Goal: Task Accomplishment & Management: Manage account settings

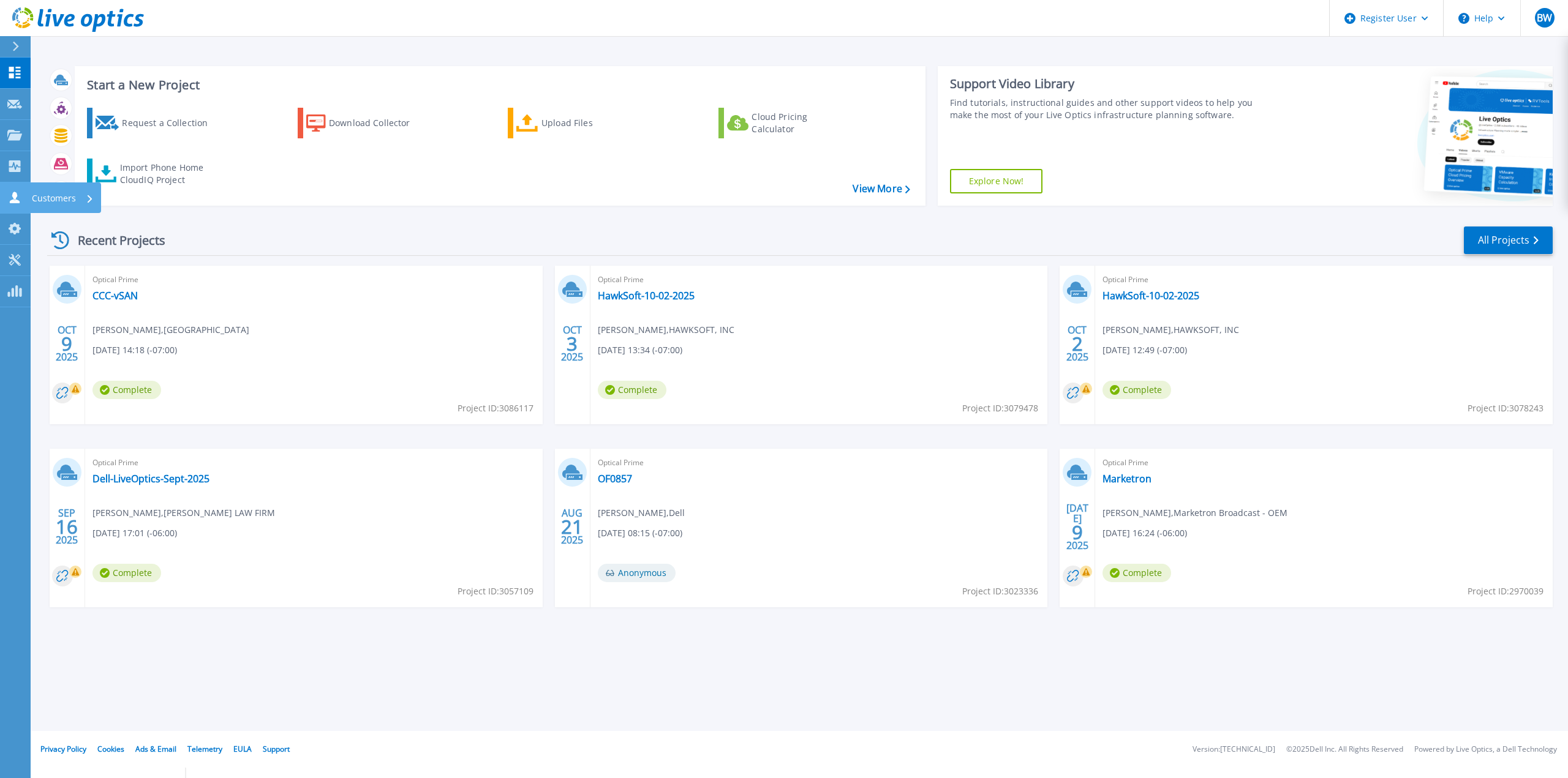
click at [6, 199] on link "Customers Customers" at bounding box center [15, 198] width 30 height 31
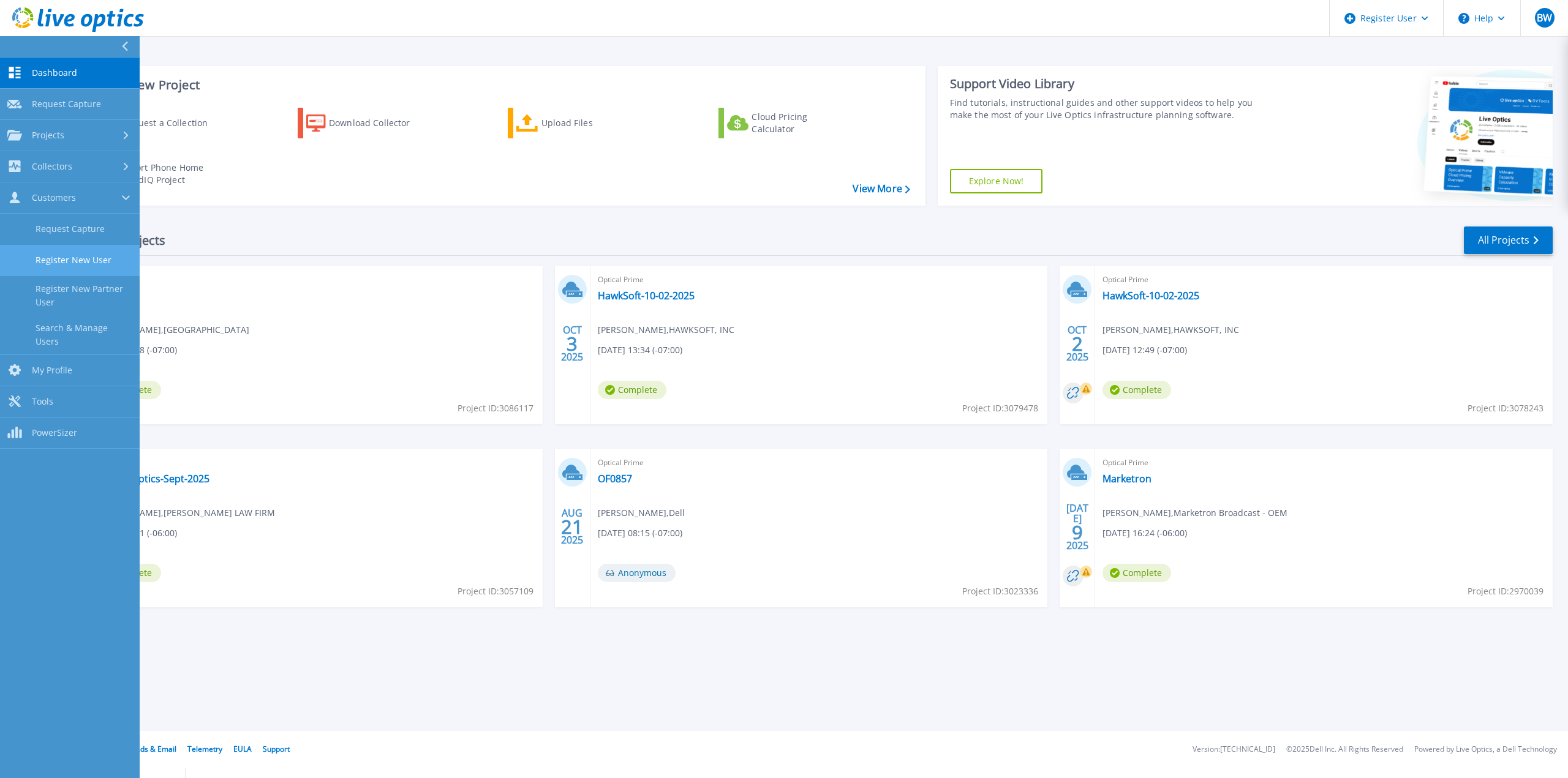
click at [33, 266] on link "Register New User" at bounding box center [70, 261] width 139 height 31
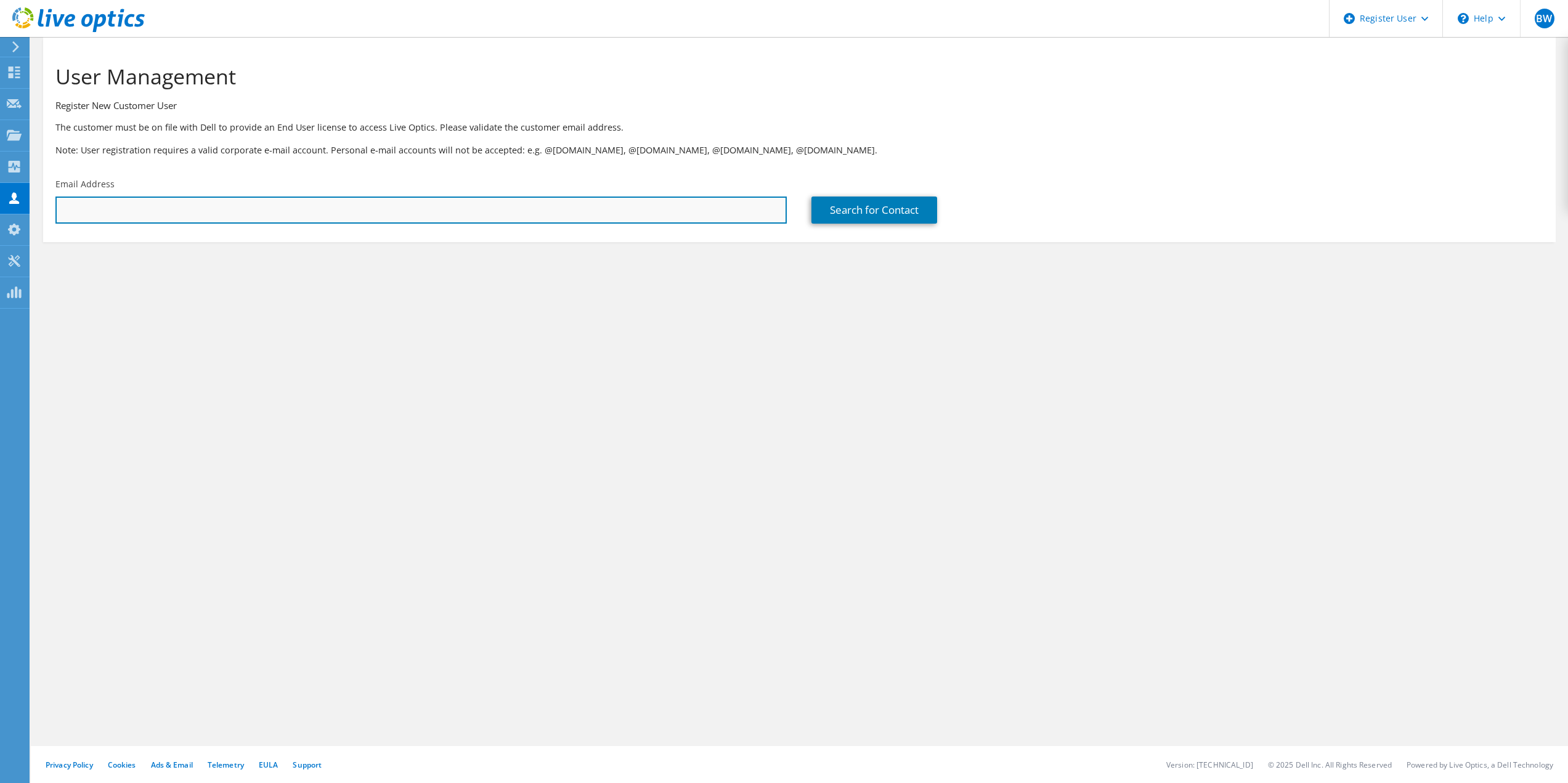
click at [123, 213] on input "text" at bounding box center [421, 210] width 732 height 27
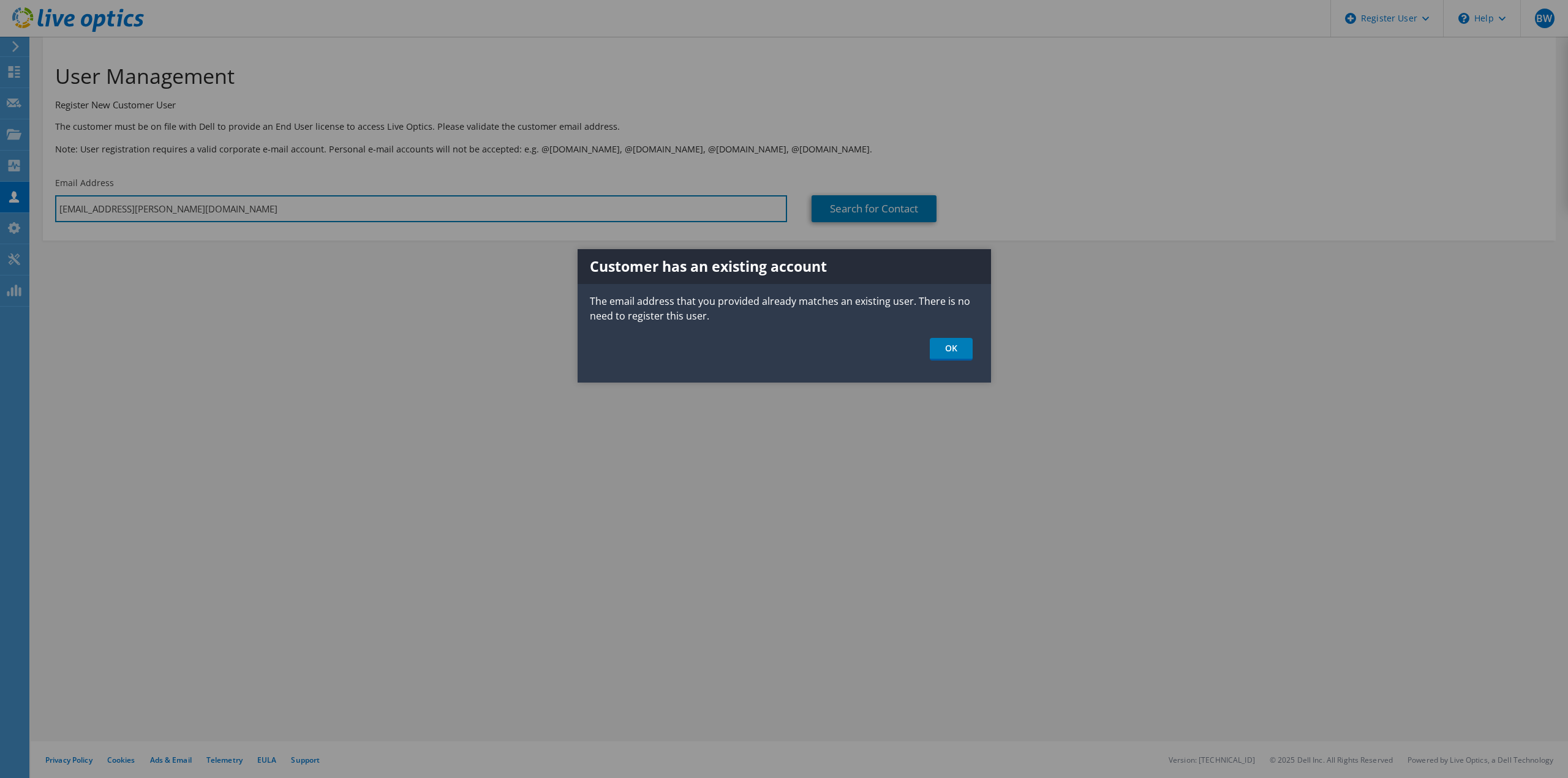
type input "[EMAIL_ADDRESS][PERSON_NAME][DOMAIN_NAME]"
drag, startPoint x: 978, startPoint y: 378, endPoint x: 976, endPoint y: 369, distance: 9.2
click at [977, 371] on div "Customer has an existing account The email address that you provided already ma…" at bounding box center [784, 316] width 413 height 134
click at [964, 366] on div "Customer has an existing account The email address that you provided already ma…" at bounding box center [784, 316] width 413 height 134
click at [959, 366] on div "Customer has an existing account The email address that you provided already ma…" at bounding box center [784, 316] width 413 height 134
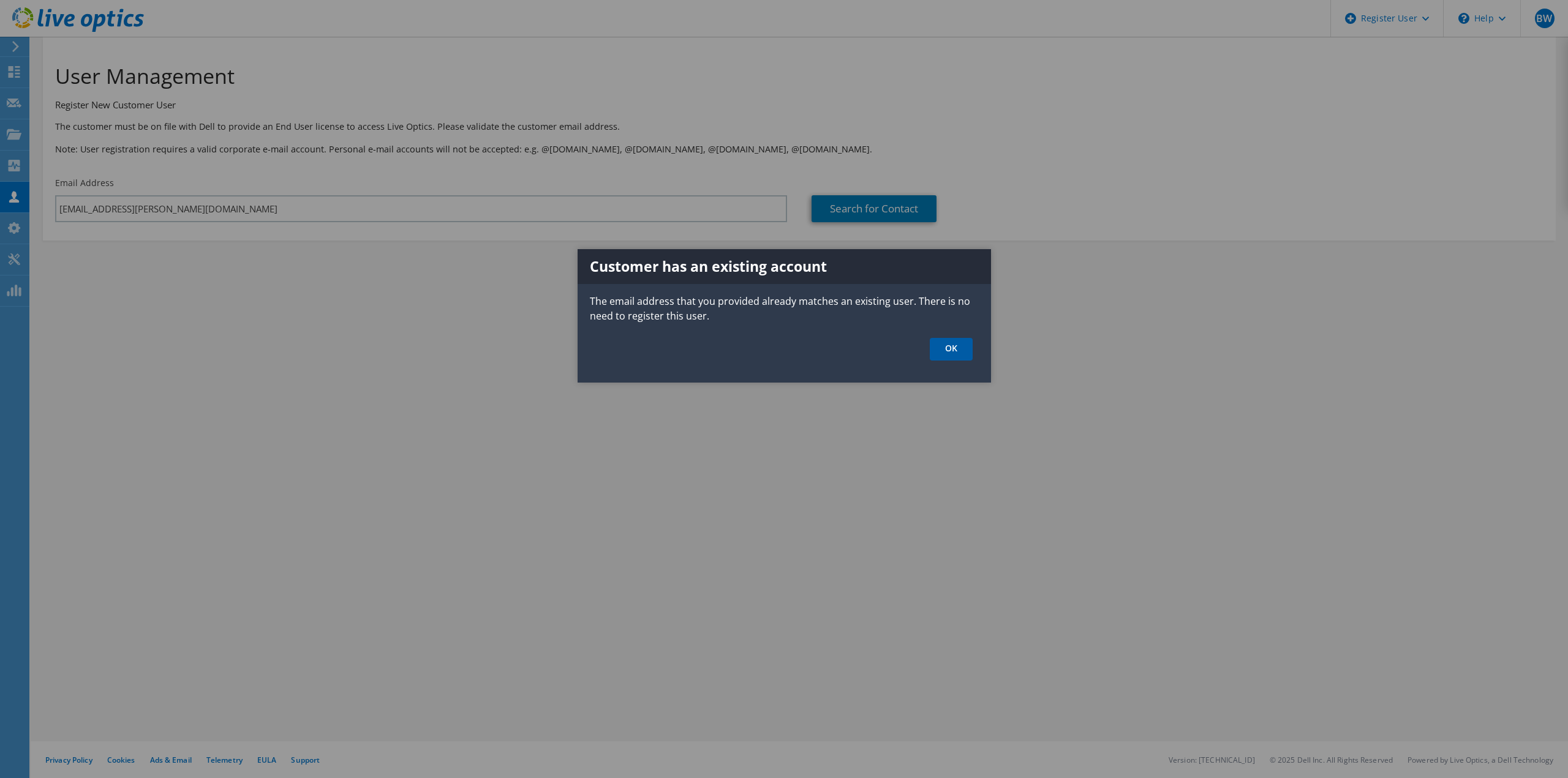
click at [957, 350] on link "OK" at bounding box center [951, 349] width 43 height 23
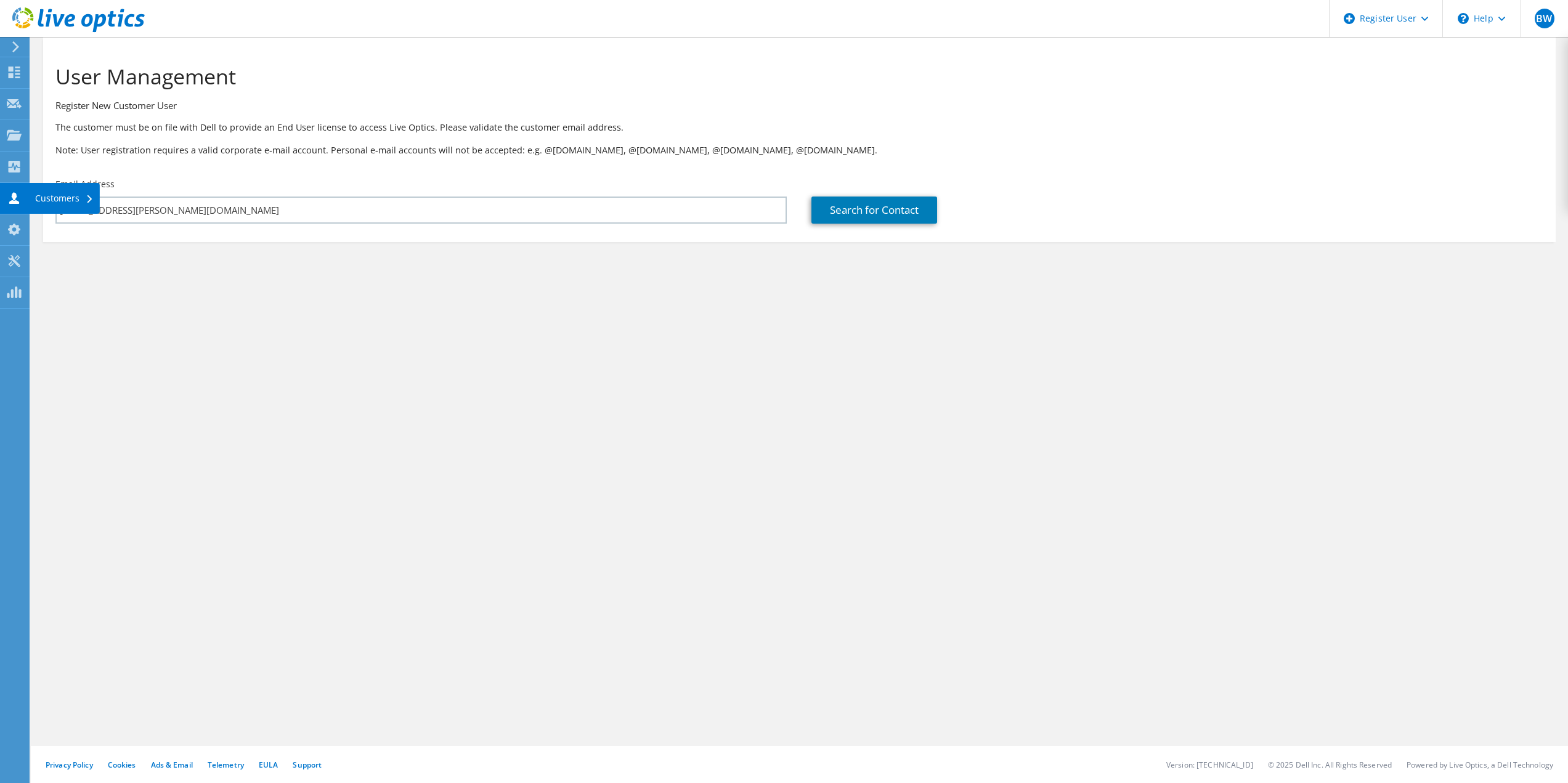
click at [33, 198] on div "Customers" at bounding box center [64, 198] width 71 height 31
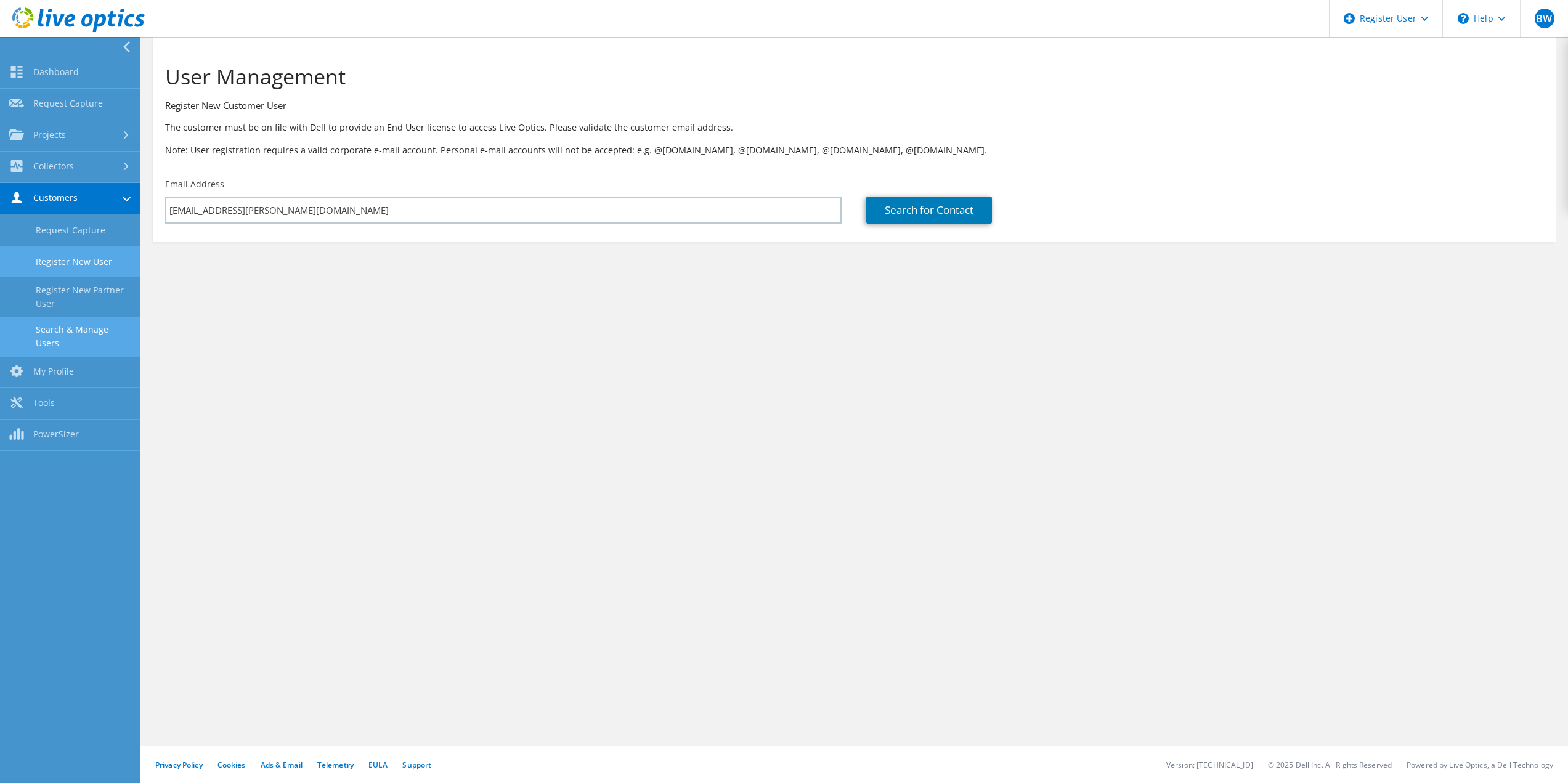
click at [86, 339] on link "Search & Manage Users" at bounding box center [70, 337] width 140 height 40
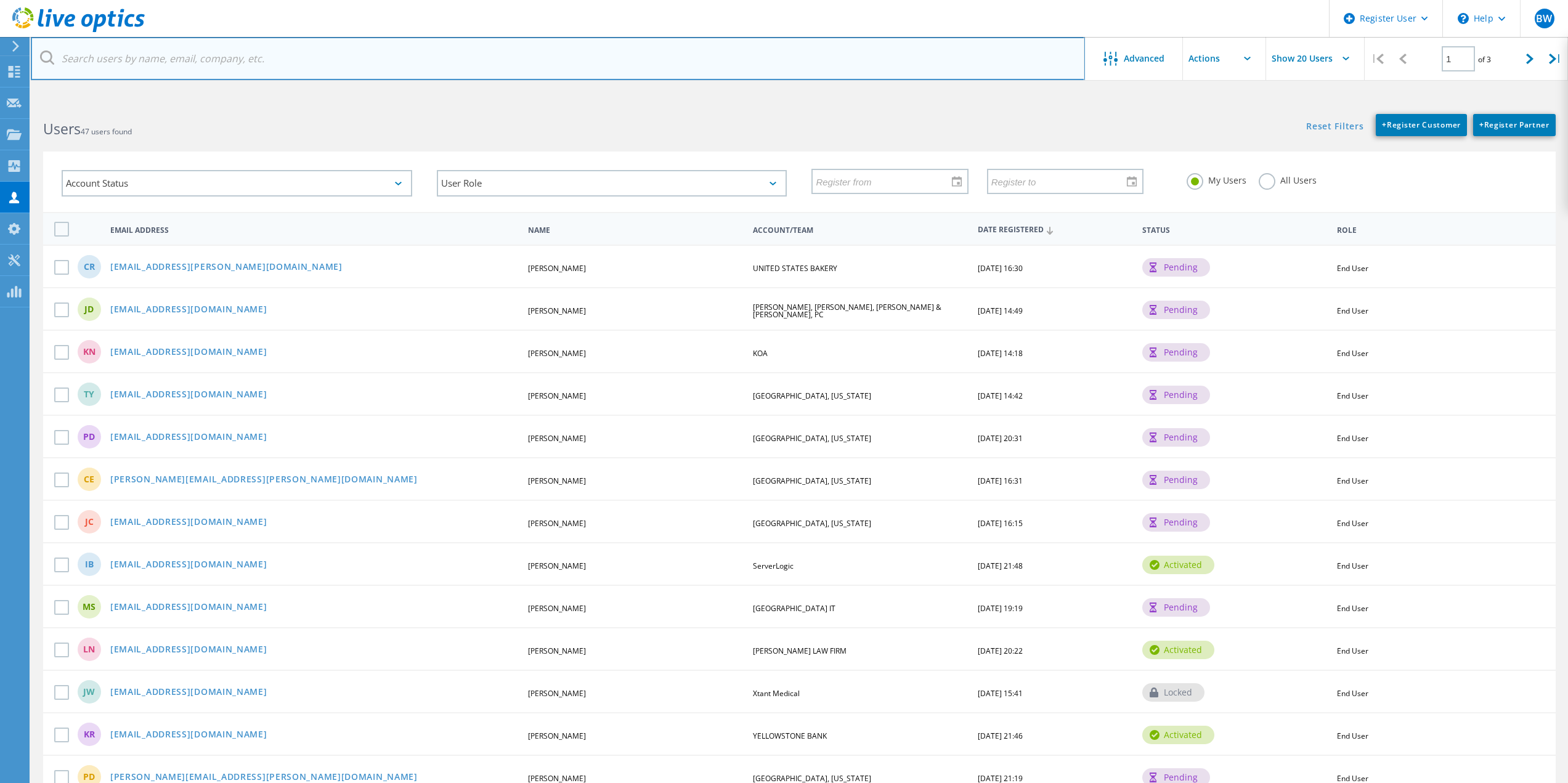
click at [228, 62] on input "text" at bounding box center [558, 59] width 1054 height 43
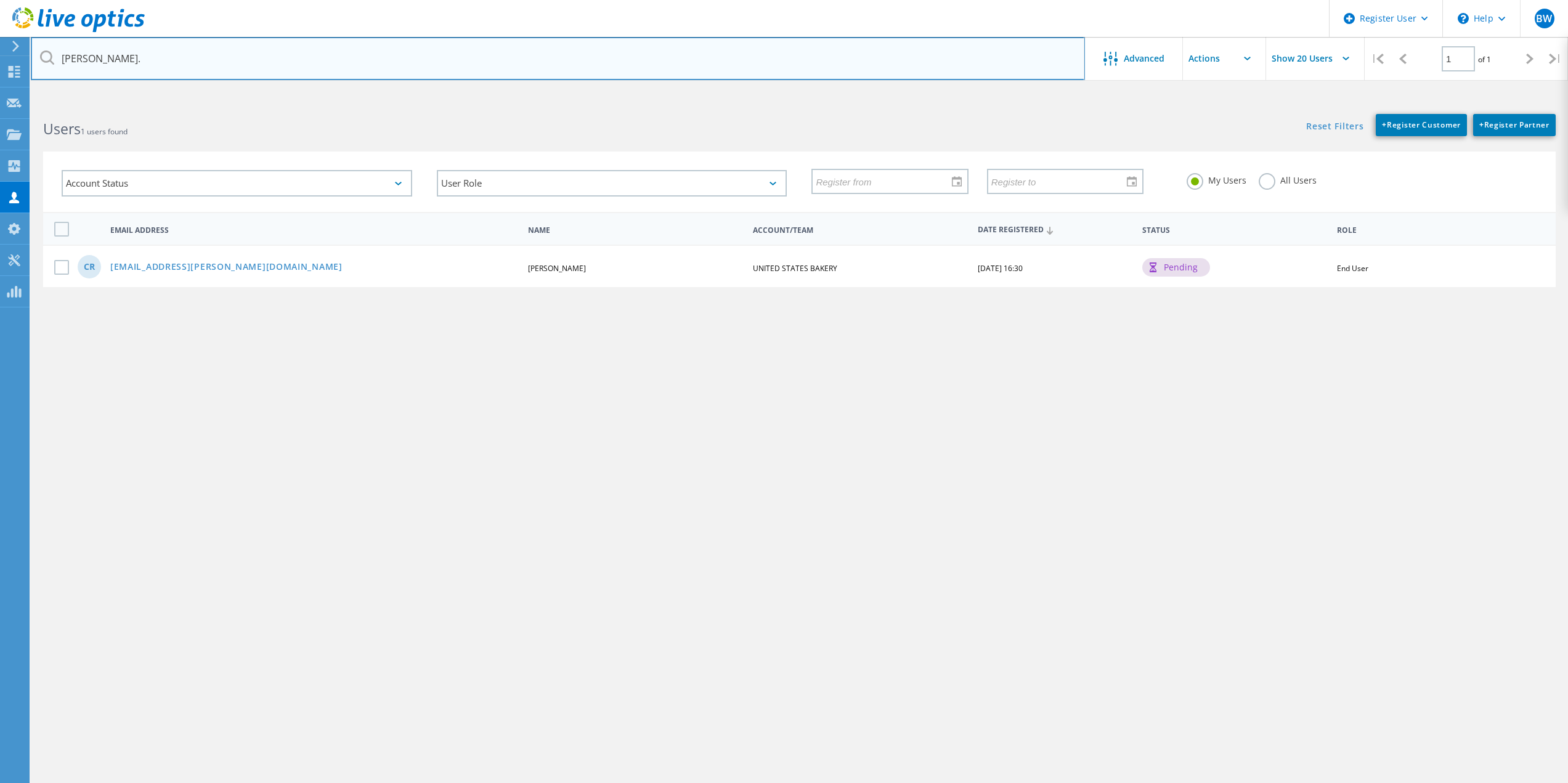
type input "[PERSON_NAME]."
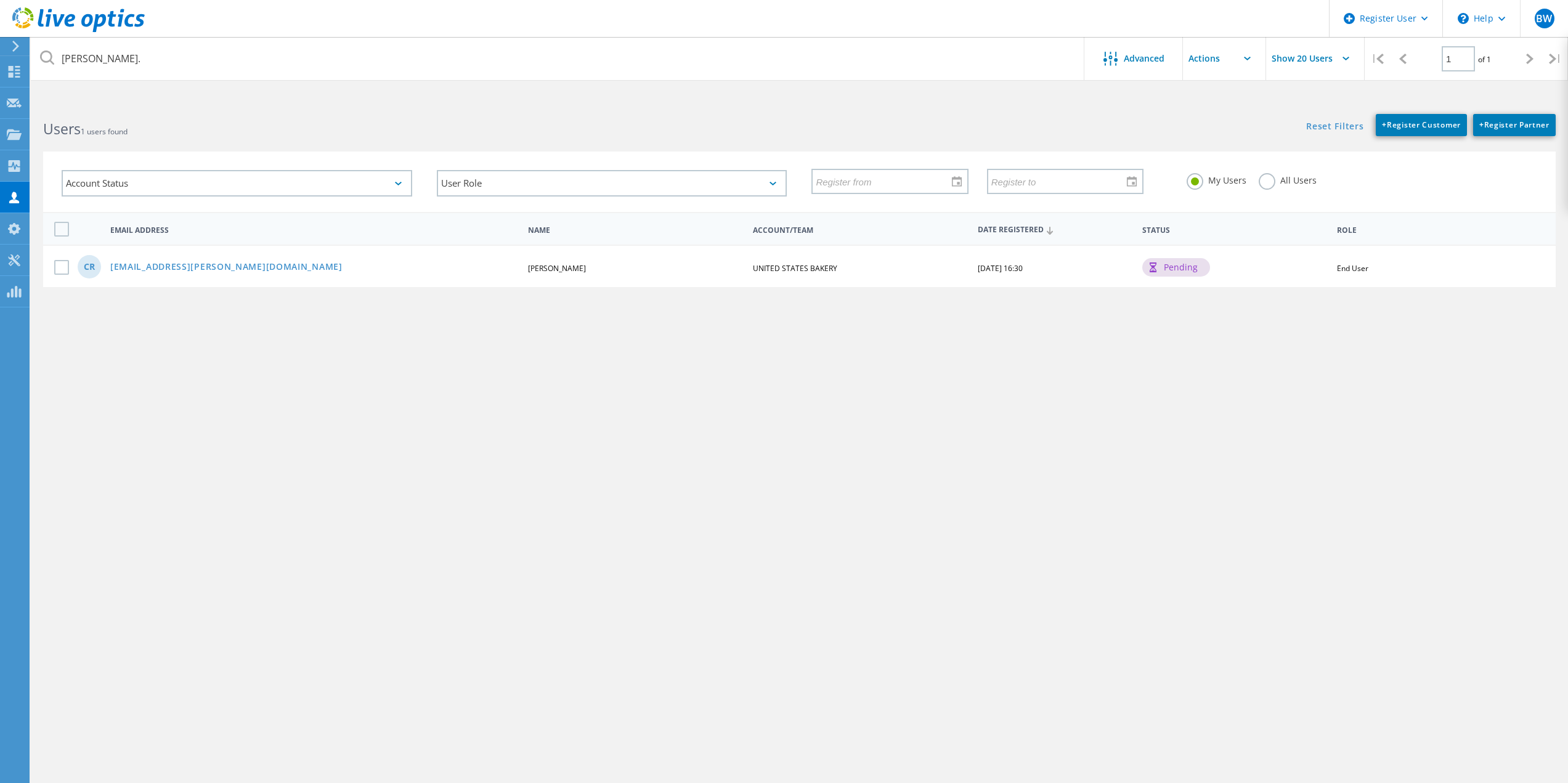
click at [39, 268] on div "Email Address Name Account/Team Date Registered Status Role CR [EMAIL_ADDRESS][…" at bounding box center [798, 256] width 1537 height 87
click at [61, 271] on label at bounding box center [64, 267] width 20 height 15
click at [0, 0] on input "checkbox" at bounding box center [0, 0] width 0 height 0
click at [240, 272] on link "[EMAIL_ADDRESS][PERSON_NAME][DOMAIN_NAME]" at bounding box center [227, 267] width 233 height 11
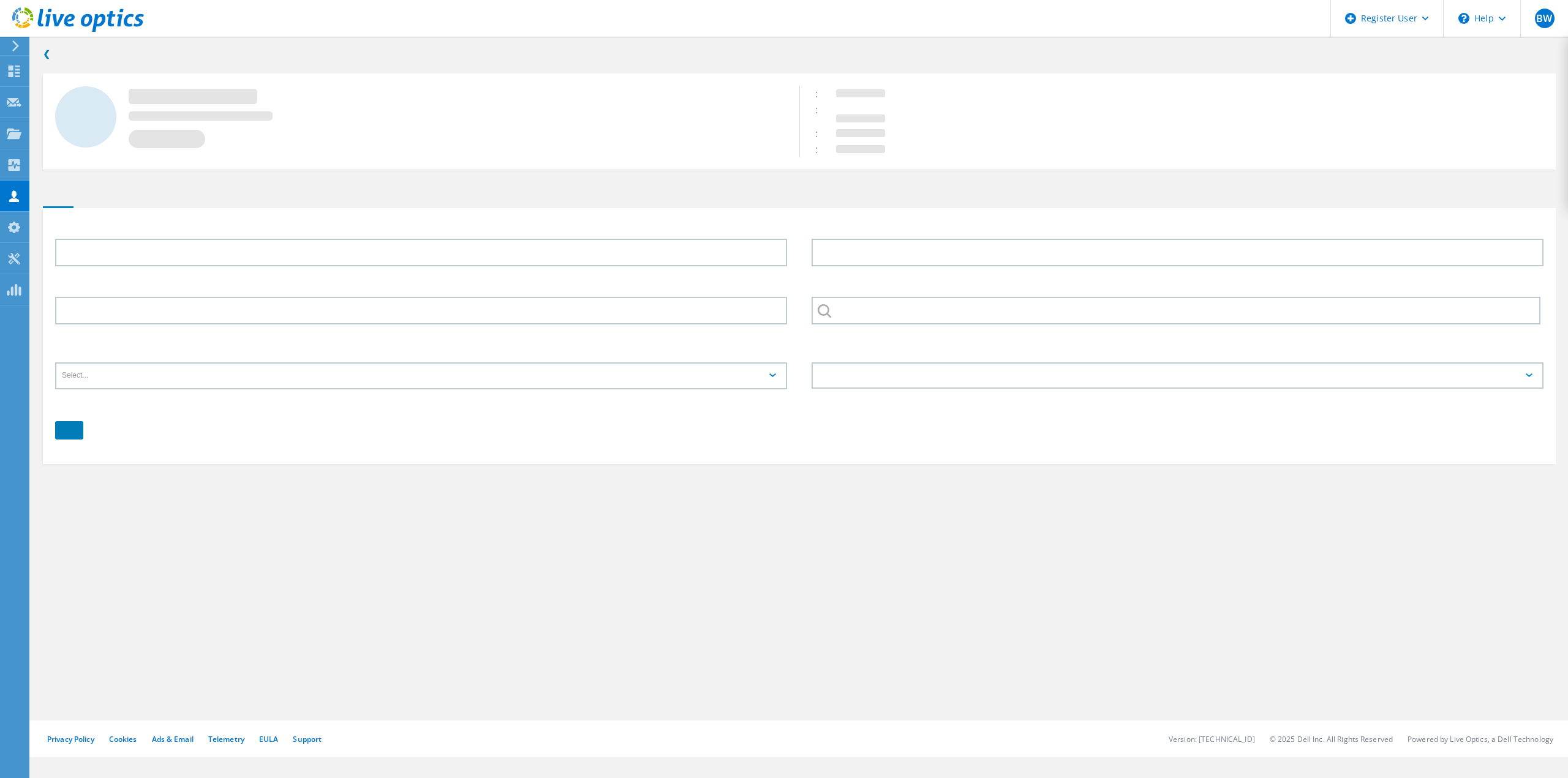
type input "[PERSON_NAME]"
type input "UNITED STATES BAKERY"
type input "English"
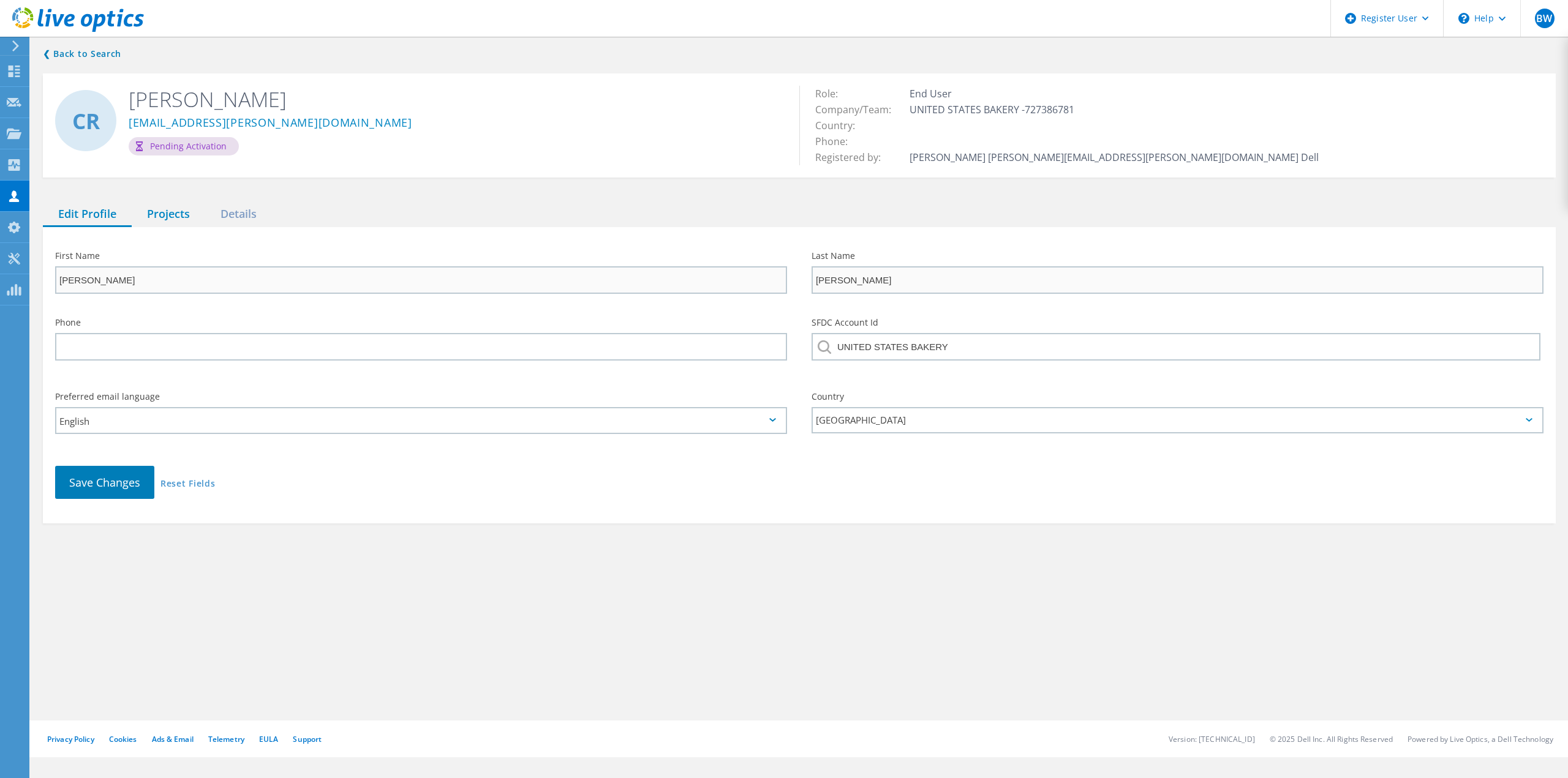
click at [163, 217] on div "Projects" at bounding box center [169, 214] width 74 height 25
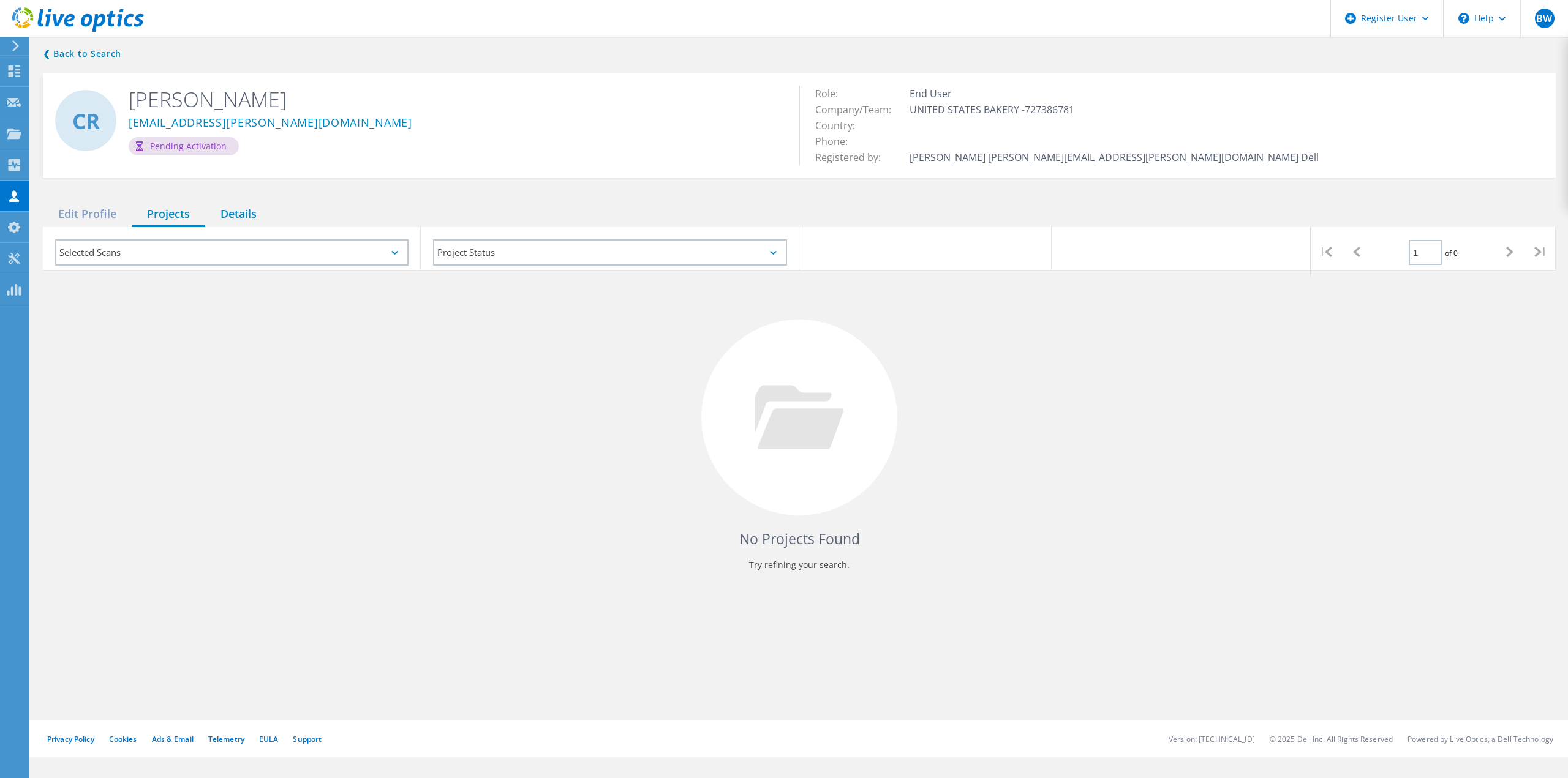
click at [249, 204] on div "Details" at bounding box center [238, 214] width 66 height 25
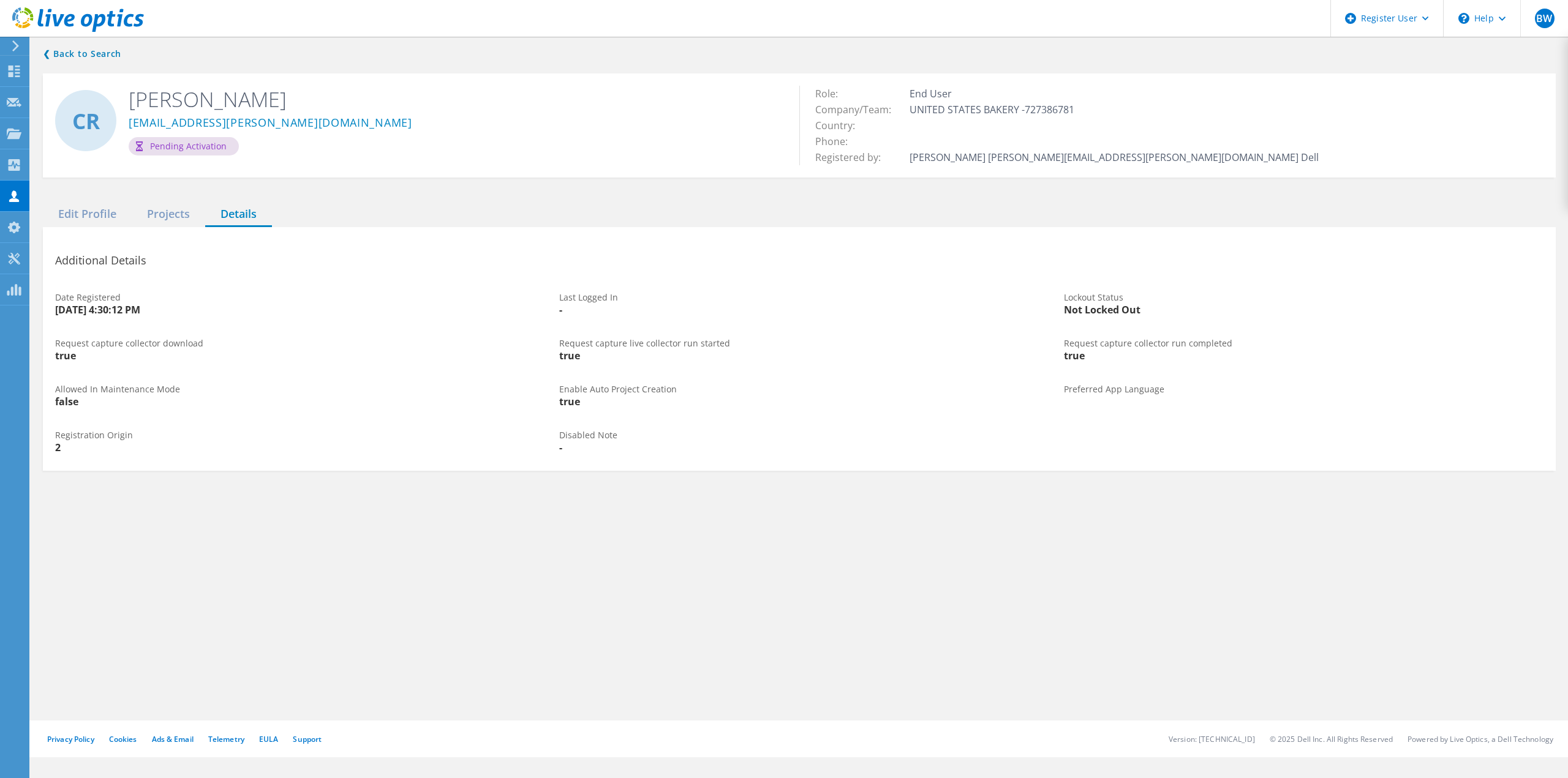
drag, startPoint x: 76, startPoint y: 403, endPoint x: 71, endPoint y: 399, distance: 6.4
click at [75, 402] on div "false" at bounding box center [294, 402] width 480 height 10
click at [116, 400] on div "false" at bounding box center [294, 402] width 480 height 10
click at [108, 289] on div "Date Registered [DATE] 4:30:12 PM" at bounding box center [294, 304] width 504 height 46
click at [107, 209] on div "Edit Profile" at bounding box center [87, 214] width 89 height 25
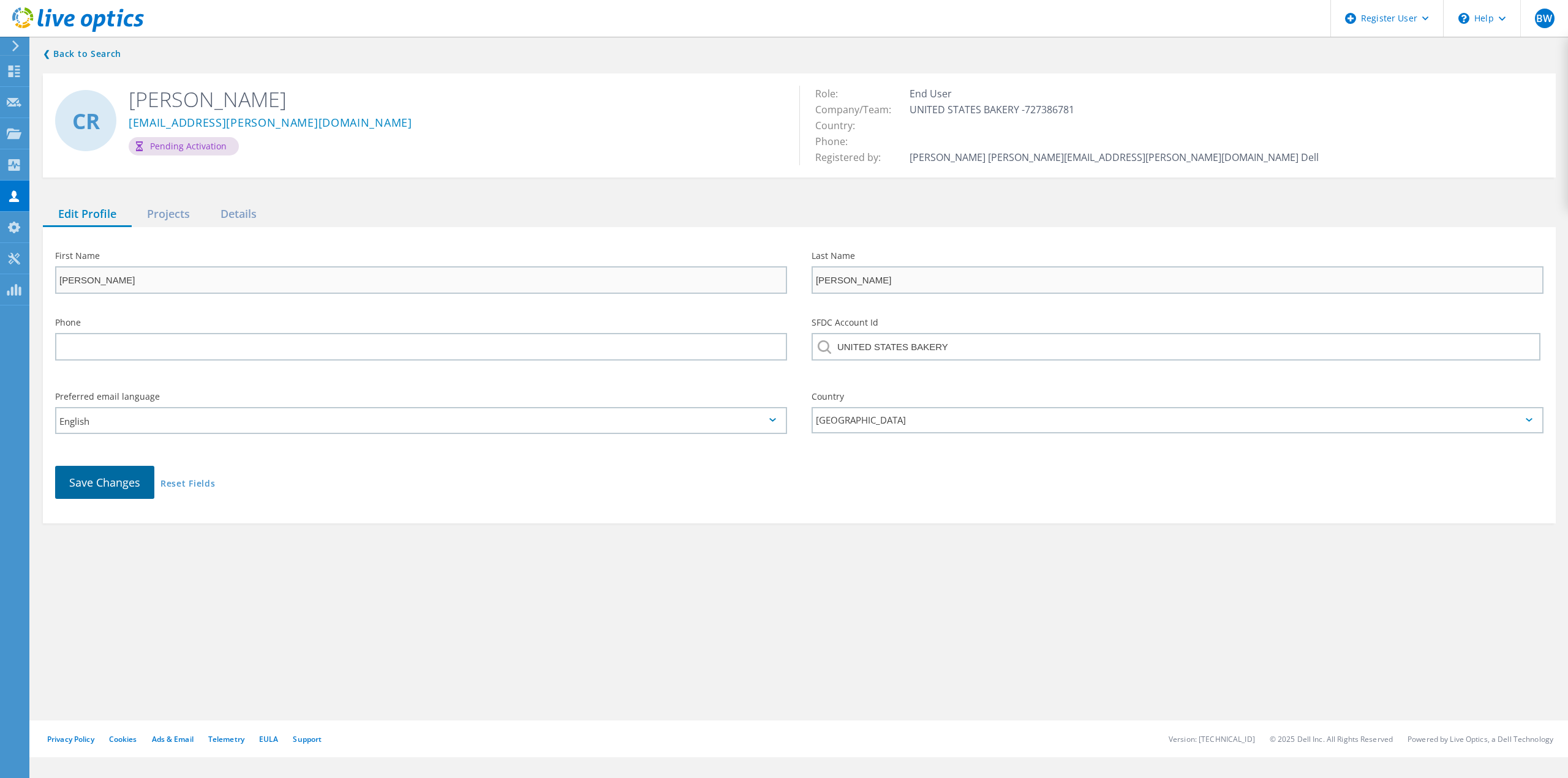
click at [117, 477] on span "Save Changes" at bounding box center [104, 483] width 71 height 15
click at [6, 43] on div at bounding box center [13, 45] width 18 height 11
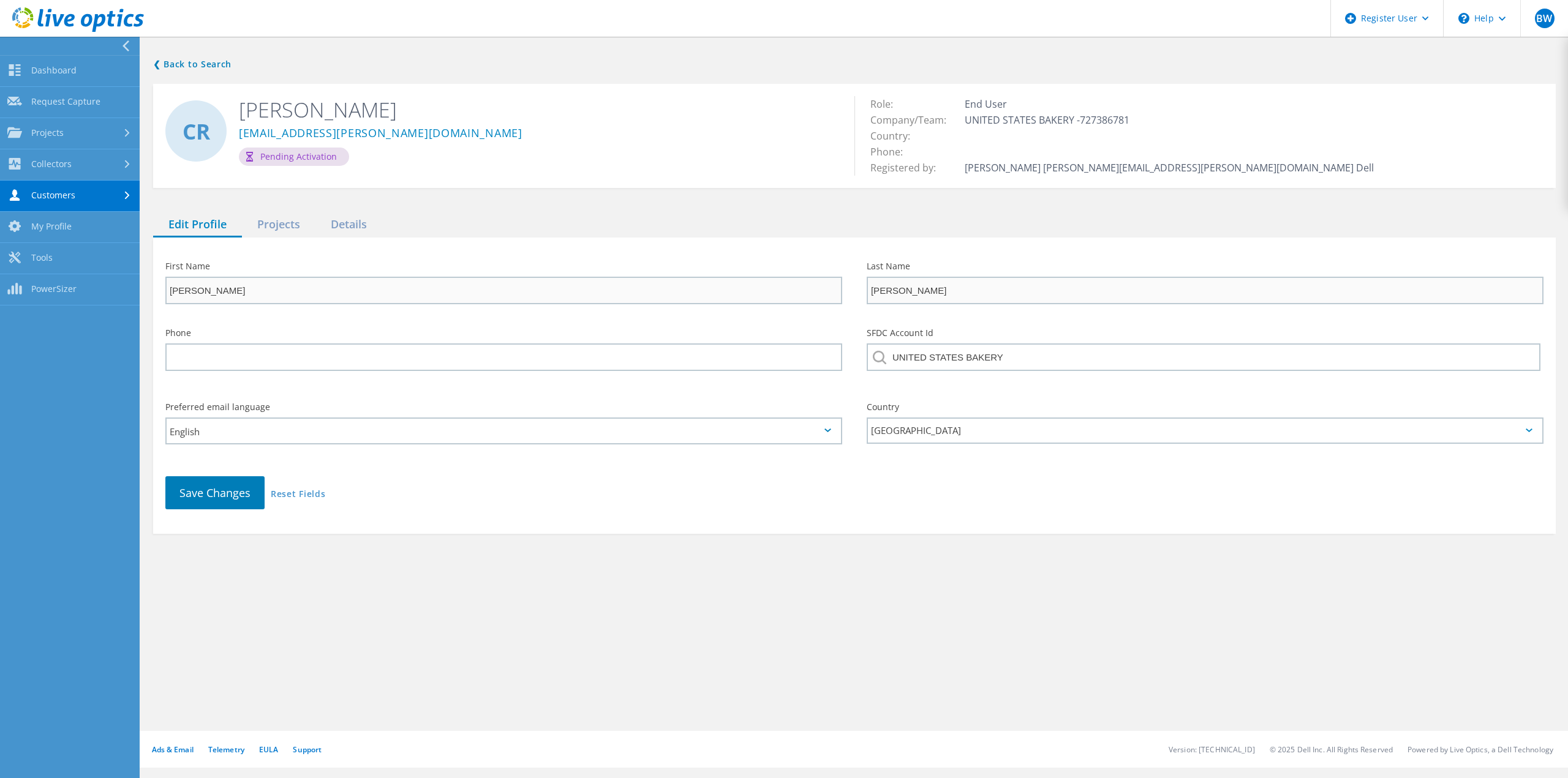
click at [132, 48] on div at bounding box center [128, 45] width 18 height 11
